Goal: Navigation & Orientation: Find specific page/section

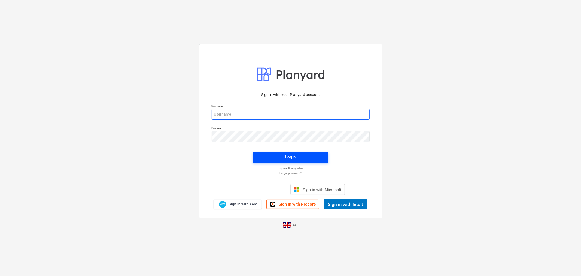
type input "[EMAIL_ADDRESS][DOMAIN_NAME]"
click at [280, 155] on span "Login" at bounding box center [290, 156] width 63 height 7
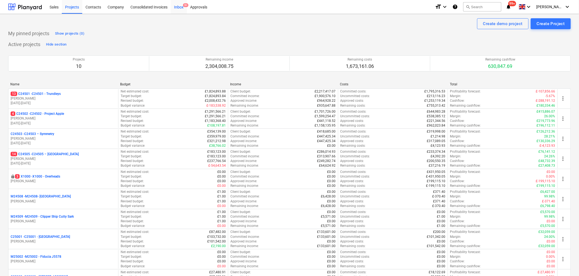
click at [176, 8] on div "Inbox 9+" at bounding box center [179, 7] width 16 height 14
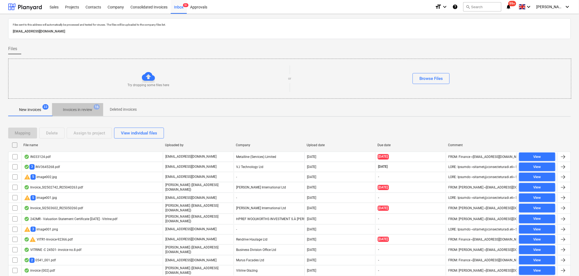
click at [88, 108] on p "Invoices in review" at bounding box center [77, 110] width 29 height 6
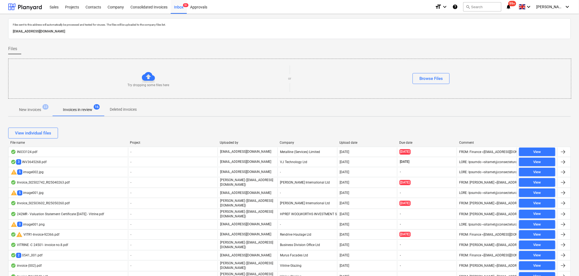
click at [35, 109] on p "New invoices" at bounding box center [30, 110] width 22 height 6
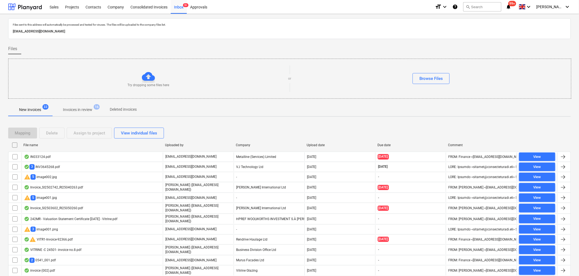
click at [89, 107] on p "Invoices in review" at bounding box center [77, 110] width 29 height 6
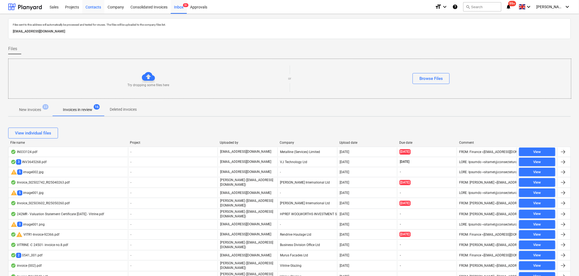
click at [92, 6] on div "Contacts" at bounding box center [93, 7] width 22 height 14
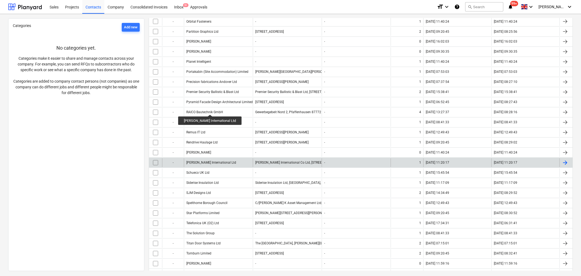
scroll to position [1031, 0]
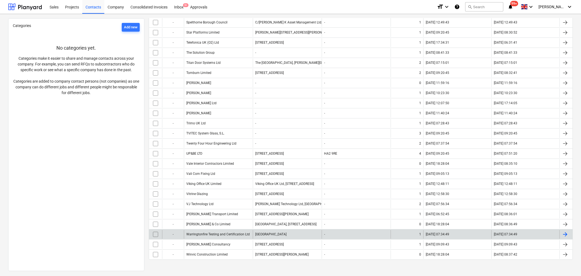
click at [205, 230] on div "Warringtonfire Testing and Certification Ltd" at bounding box center [218, 234] width 69 height 9
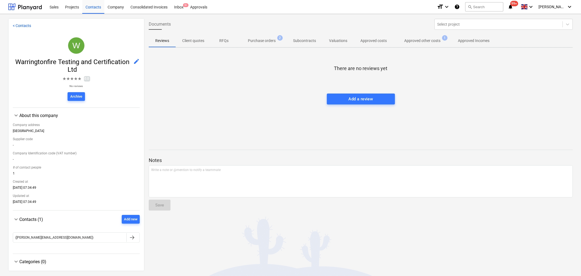
click at [418, 41] on p "Approved other costs" at bounding box center [422, 41] width 36 height 6
